Goal: Find specific page/section: Find specific page/section

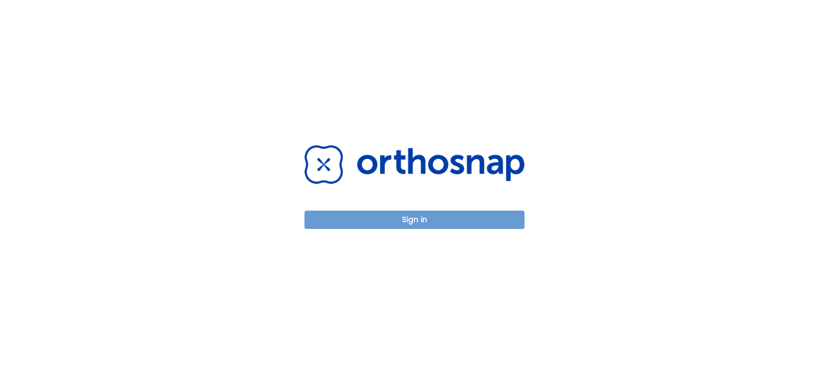
click at [402, 221] on button "Sign in" at bounding box center [414, 220] width 220 height 18
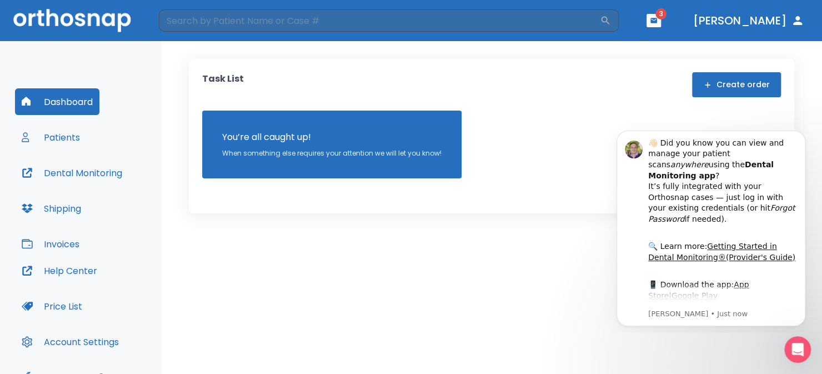
click at [66, 137] on button "Patients" at bounding box center [51, 137] width 72 height 27
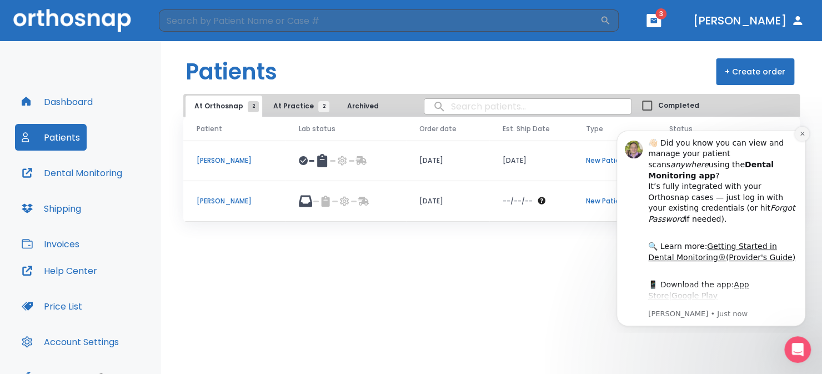
click at [801, 135] on icon "Dismiss notification" at bounding box center [803, 134] width 6 height 6
